Goal: Complete application form

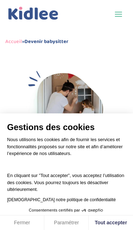
click at [115, 94] on div "Gestions des cookies Nous utilisons les cookies afin de fournir les services et…" at bounding box center [66, 115] width 133 height 230
click at [110, 87] on div "Gestions des cookies Nous utilisons les cookies afin de fournir les services et…" at bounding box center [66, 115] width 133 height 230
click at [100, 226] on button "Tout accepter" at bounding box center [111, 222] width 44 height 15
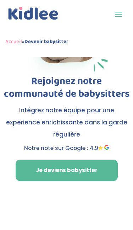
scroll to position [74, 0]
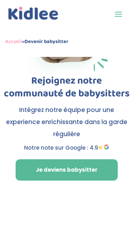
click at [32, 167] on link "Je deviens babysitter" at bounding box center [67, 169] width 102 height 21
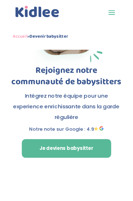
scroll to position [79, 0]
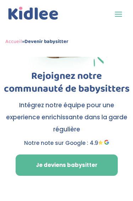
click at [35, 163] on link "Je deviens babysitter" at bounding box center [67, 164] width 102 height 21
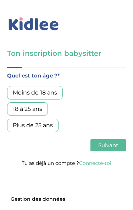
click at [17, 107] on div "18 à 25 ans" at bounding box center [27, 108] width 41 height 13
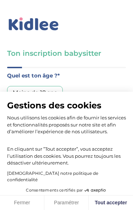
click at [17, 205] on button "Fermer" at bounding box center [22, 202] width 44 height 15
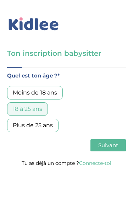
click at [102, 143] on span "Suivant" at bounding box center [108, 145] width 20 height 7
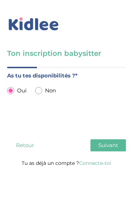
click at [106, 149] on button "Suivant" at bounding box center [107, 145] width 35 height 12
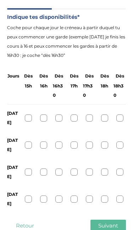
scroll to position [60, 0]
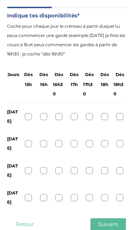
click at [30, 117] on div at bounding box center [28, 116] width 7 height 7
click at [40, 116] on div at bounding box center [43, 116] width 7 height 7
click at [27, 118] on div at bounding box center [28, 116] width 7 height 7
click at [30, 194] on div at bounding box center [28, 197] width 7 height 7
click at [107, 209] on span "Suivant" at bounding box center [108, 223] width 20 height 7
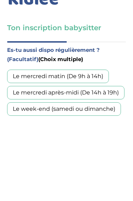
scroll to position [0, 0]
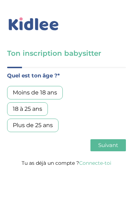
click at [18, 110] on div "18 à 25 ans" at bounding box center [27, 108] width 41 height 13
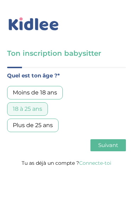
click at [108, 144] on span "Suivant" at bounding box center [108, 145] width 20 height 7
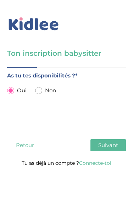
click at [108, 151] on button "Suivant" at bounding box center [107, 145] width 35 height 12
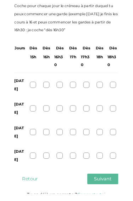
scroll to position [85, 0]
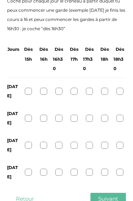
click at [32, 88] on div "Lundi" at bounding box center [66, 91] width 119 height 27
click at [31, 92] on div at bounding box center [28, 91] width 7 height 7
click at [32, 169] on div at bounding box center [28, 172] width 7 height 7
click at [115, 195] on span "Suivant" at bounding box center [108, 198] width 20 height 7
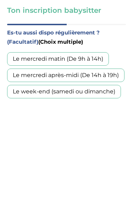
scroll to position [40, 0]
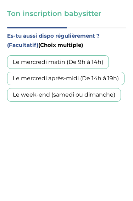
click at [97, 91] on div "Le week-end (samedi ou dimanche)" at bounding box center [64, 94] width 114 height 13
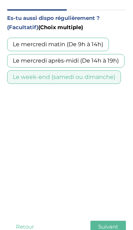
scroll to position [71, 0]
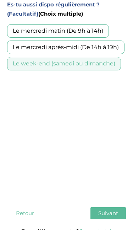
click at [113, 200] on button "Suivant" at bounding box center [107, 213] width 35 height 12
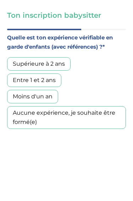
scroll to position [38, 0]
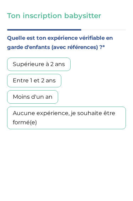
click at [64, 64] on div "Supérieure à 2 ans" at bounding box center [39, 63] width 64 height 13
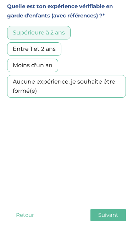
scroll to position [71, 0]
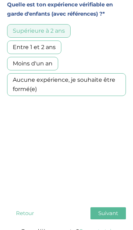
click at [118, 200] on button "Suivant" at bounding box center [107, 213] width 35 height 12
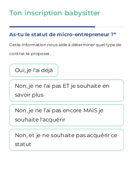
scroll to position [38, 0]
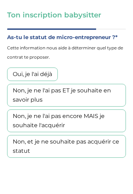
click at [42, 146] on div "Non, et je ne souhaite pas acquérir ce statut" at bounding box center [66, 146] width 119 height 23
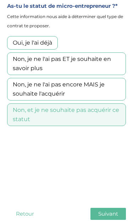
scroll to position [78, 0]
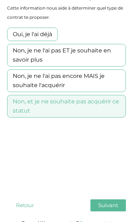
click at [115, 200] on span "Suivant" at bounding box center [108, 205] width 20 height 7
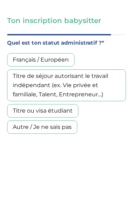
scroll to position [33, 0]
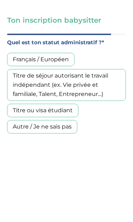
click at [72, 60] on div "Français / Européen" at bounding box center [40, 59] width 67 height 13
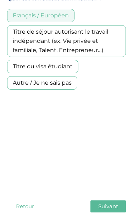
scroll to position [78, 0]
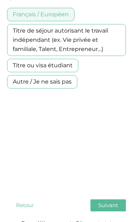
click at [117, 200] on span "Suivant" at bounding box center [108, 205] width 20 height 7
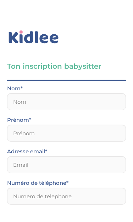
scroll to position [0, 0]
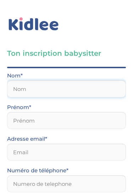
click at [21, 87] on input "text" at bounding box center [66, 88] width 119 height 17
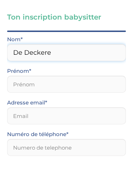
type input "De Deckere"
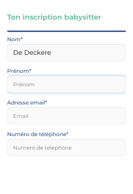
click at [88, 112] on input "text" at bounding box center [66, 120] width 119 height 17
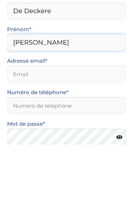
type input "Janne"
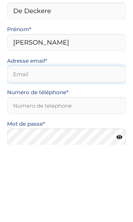
click at [86, 143] on input "email" at bounding box center [66, 151] width 119 height 17
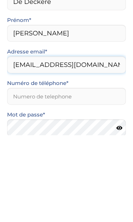
type input "dedeckerej3@gmail.com"
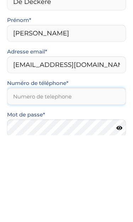
click at [16, 175] on input "Numéro de téléphone*" at bounding box center [66, 183] width 119 height 17
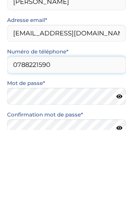
type input "0788221590"
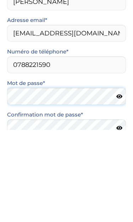
scroll to position [42, 0]
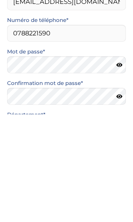
click at [117, 170] on icon at bounding box center [119, 172] width 6 height 5
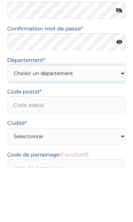
click at [16, 120] on select "Choisir un département Paris (75) Hauts-de-Seine (92) Yvelines (78) Val-de-Marn…" at bounding box center [66, 128] width 119 height 17
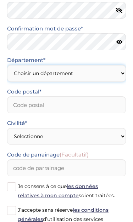
select select "0"
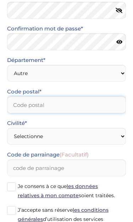
click at [95, 105] on input "Code postal*" at bounding box center [66, 105] width 119 height 17
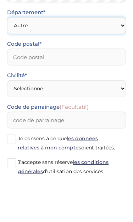
click at [121, 65] on select "Choisir un département Paris (75) Hauts-de-Seine (92) Yvelines (78) Val-de-Marn…" at bounding box center [66, 73] width 119 height 17
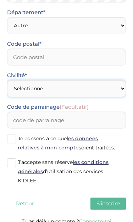
click at [120, 87] on select "Selectionne Mr Mme" at bounding box center [66, 88] width 119 height 17
select select "1"
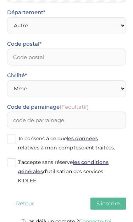
scroll to position [260, 0]
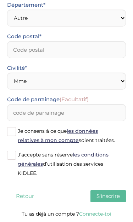
click at [12, 156] on span at bounding box center [11, 155] width 9 height 9
click at [0, 0] on input "J’accepte sans réserve les conditions générales d’utilisation des services KIDL…" at bounding box center [0, 0] width 0 height 0
click at [100, 197] on span "S'inscrire" at bounding box center [108, 196] width 23 height 7
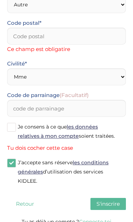
click at [13, 126] on span at bounding box center [11, 127] width 9 height 9
click at [0, 0] on input "Je consens à ce que les données relatives à mon compte soient traitées." at bounding box center [0, 0] width 0 height 0
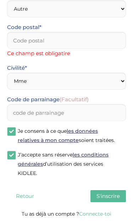
click at [102, 198] on span "S'inscrire" at bounding box center [108, 196] width 23 height 7
click at [108, 197] on span "S'inscrire" at bounding box center [108, 196] width 23 height 7
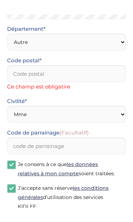
scroll to position [248, 0]
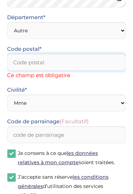
click at [104, 54] on input "Code postal*" at bounding box center [66, 62] width 119 height 17
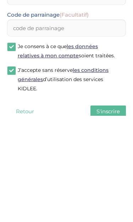
scroll to position [264, 0]
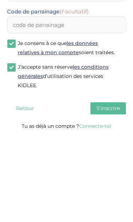
type input "16000"
click at [114, 116] on div "Quel est ton âge ?* Moins de 18 ans 18 à 25 ans Plus de 25 ans As tu tes dispon…" at bounding box center [66, 9] width 119 height 412
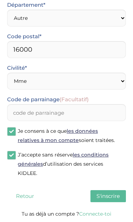
click at [117, 200] on button "S'inscrire" at bounding box center [107, 197] width 35 height 12
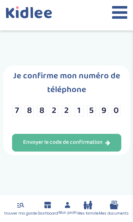
click at [50, 144] on div "Envoyer le code de confirmation" at bounding box center [66, 143] width 87 height 8
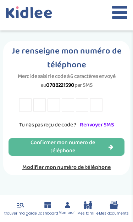
click at [25, 172] on link "Modifier mon numéro de téléphone" at bounding box center [67, 167] width 116 height 9
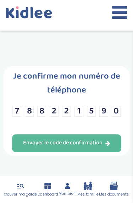
click at [39, 114] on input "8" at bounding box center [41, 111] width 9 height 11
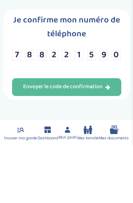
click at [118, 106] on input "0" at bounding box center [116, 111] width 9 height 11
click at [39, 106] on input "8" at bounding box center [41, 111] width 9 height 11
click at [38, 106] on input "8" at bounding box center [41, 111] width 9 height 11
click at [42, 106] on input "8" at bounding box center [41, 111] width 9 height 11
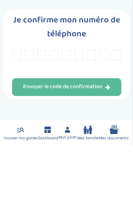
type input "0"
type input "6"
type input "U"
type input "6"
type input "7"
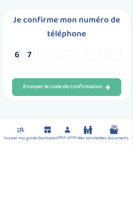
type input "8"
type input "6"
type input "A"
type input "1"
type input "3"
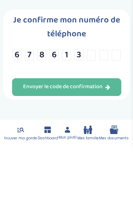
type input "8"
type input "6"
type input "5"
click at [111, 134] on button "Envoyer le code de confirmation" at bounding box center [66, 143] width 109 height 18
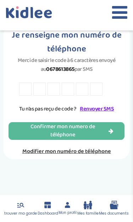
scroll to position [29, 0]
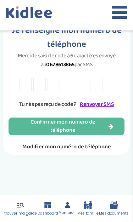
click at [101, 103] on link "Renvoyer SMS" at bounding box center [97, 104] width 34 height 9
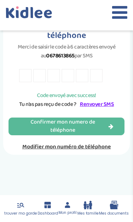
click at [27, 76] on input "text" at bounding box center [25, 75] width 12 height 13
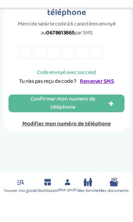
type input "L"
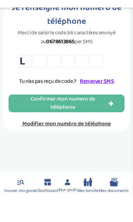
type input "R"
type input "X"
type input "K"
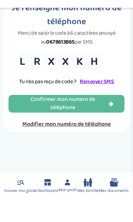
type input "H"
click at [110, 124] on icon "button" at bounding box center [111, 127] width 5 height 6
